Goal: Task Accomplishment & Management: Use online tool/utility

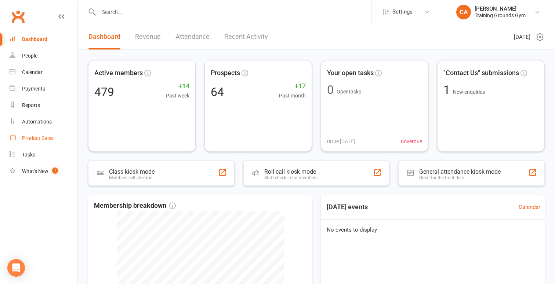
click at [40, 139] on div "Product Sales" at bounding box center [38, 138] width 32 height 6
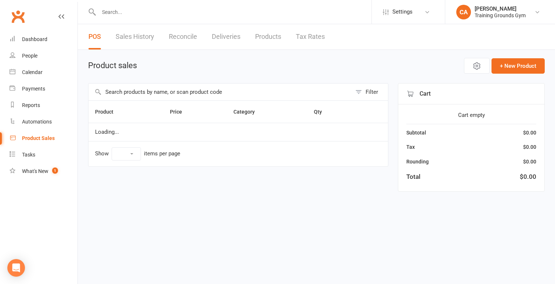
select select "10"
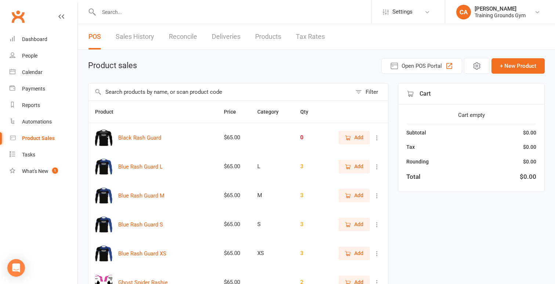
click at [126, 38] on link "Sales History" at bounding box center [135, 36] width 39 height 25
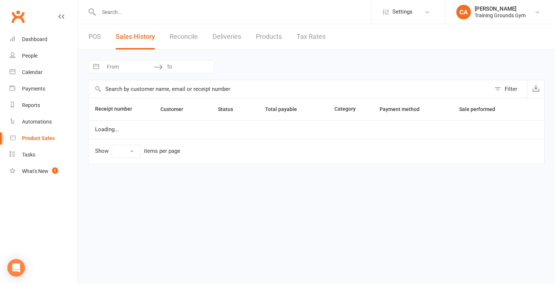
select select "25"
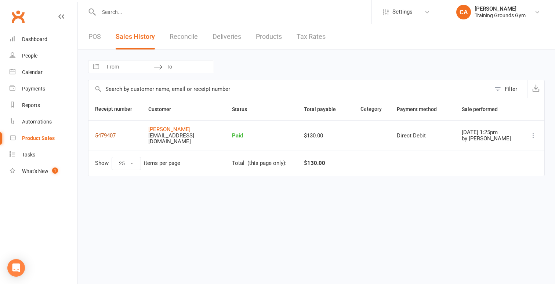
click at [104, 132] on button "5479407" at bounding box center [105, 135] width 21 height 9
